Goal: Transaction & Acquisition: Register for event/course

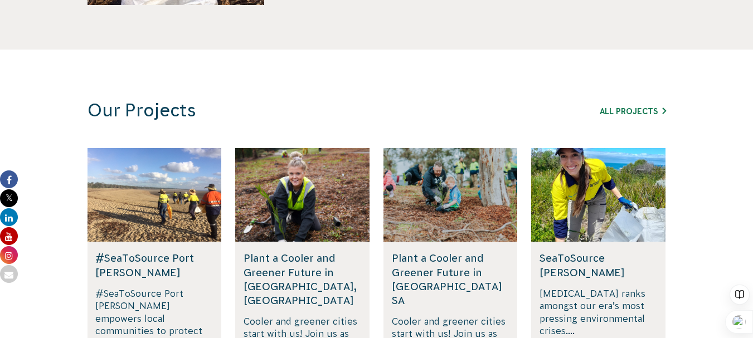
scroll to position [669, 0]
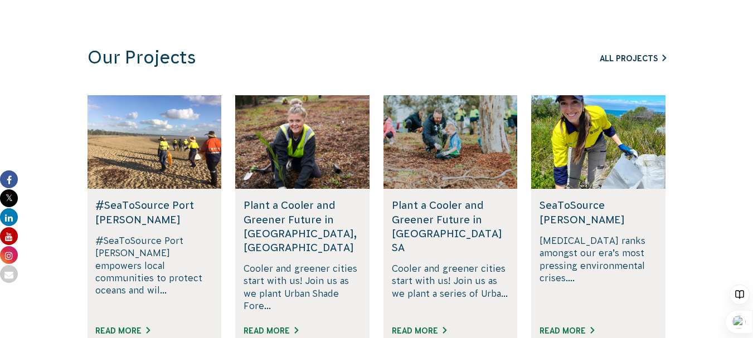
click at [625, 60] on link "All Projects" at bounding box center [633, 58] width 66 height 9
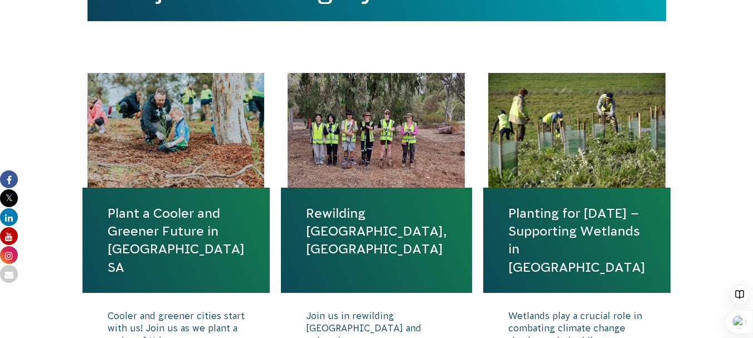
scroll to position [502, 0]
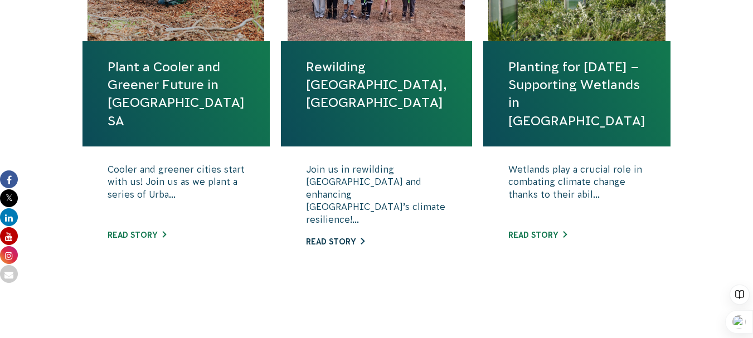
click at [321, 237] on link "Read story" at bounding box center [335, 241] width 59 height 9
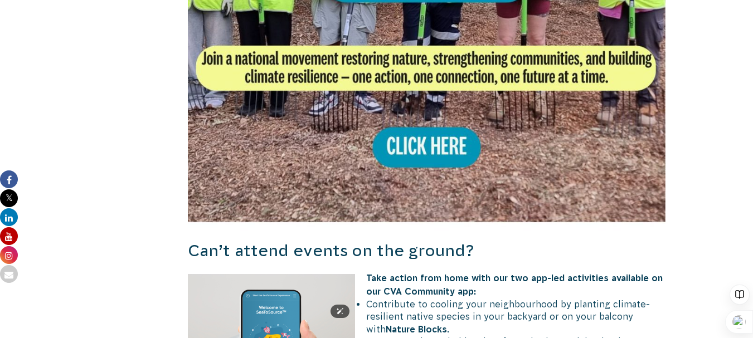
scroll to position [892, 0]
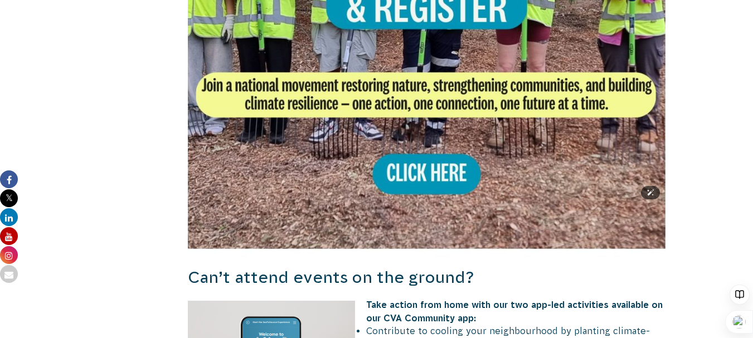
click at [415, 129] on img at bounding box center [427, 18] width 478 height 478
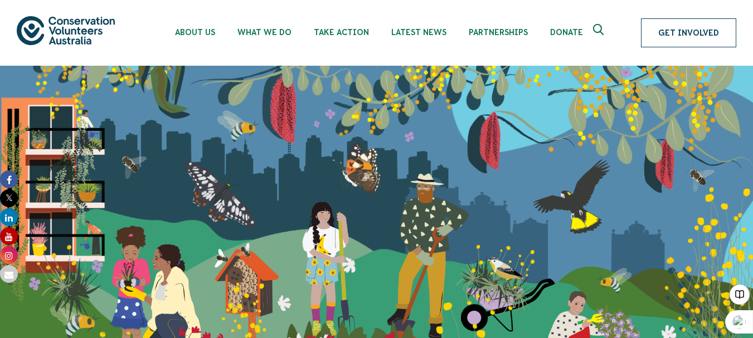
click at [682, 35] on link "Get Involved" at bounding box center [688, 32] width 95 height 29
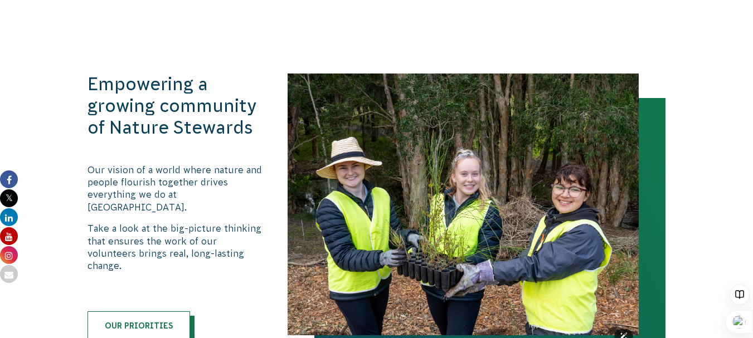
scroll to position [1059, 0]
